Goal: Navigation & Orientation: Find specific page/section

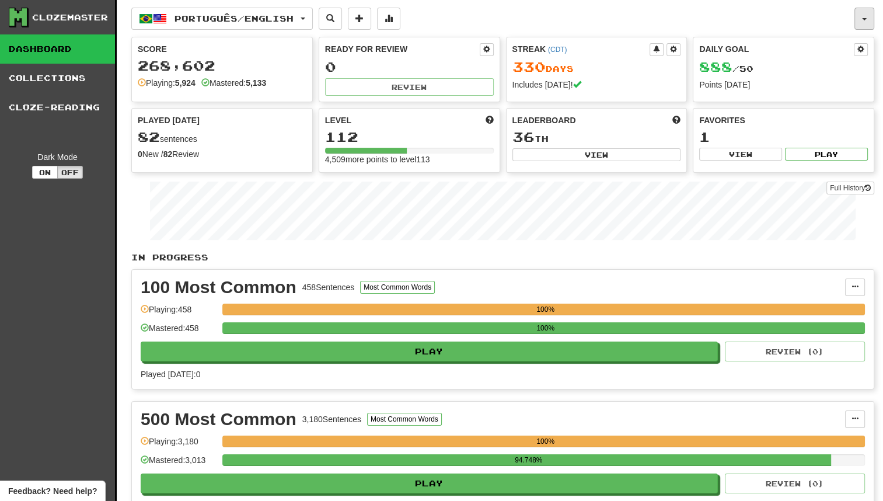
click at [857, 13] on button "button" at bounding box center [864, 19] width 20 height 22
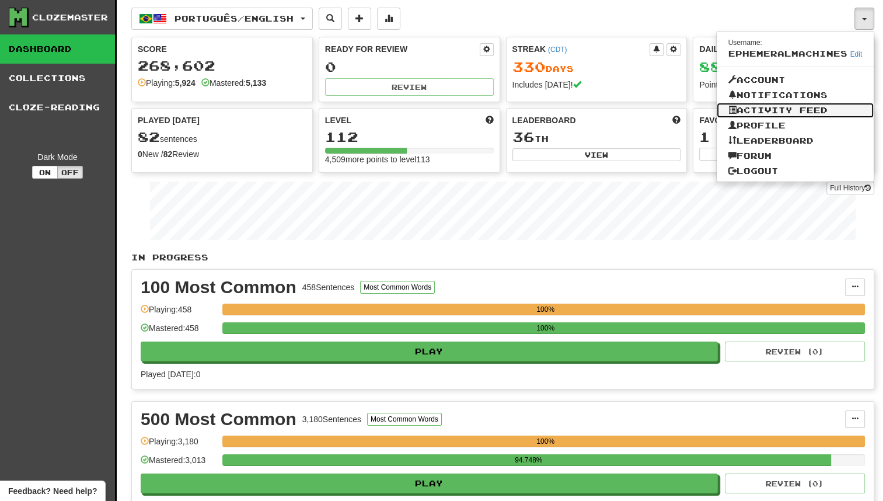
click at [800, 109] on link "Activity Feed" at bounding box center [795, 110] width 158 height 15
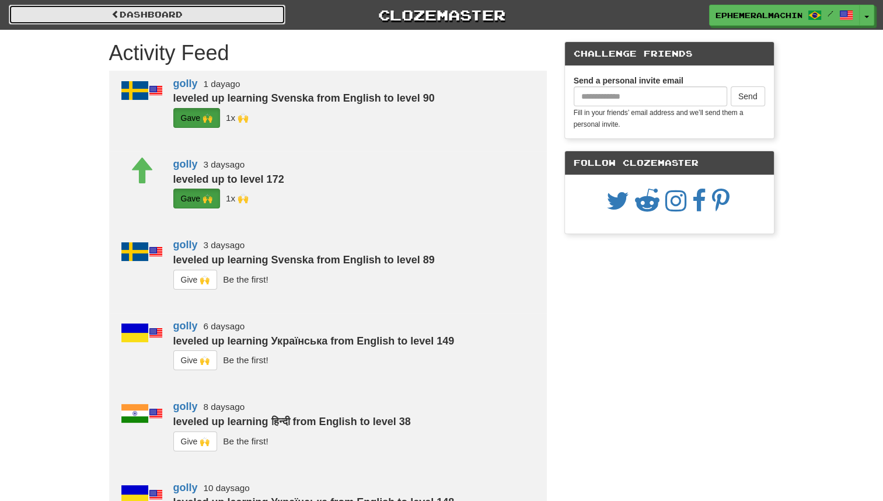
click at [230, 8] on link "Dashboard" at bounding box center [147, 15] width 277 height 20
